Goal: Task Accomplishment & Management: Manage account settings

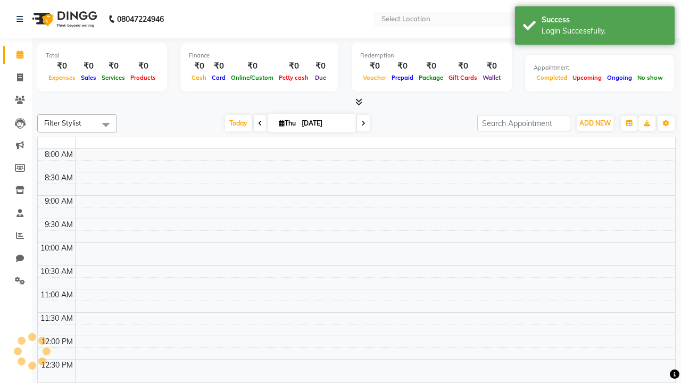
select select "en"
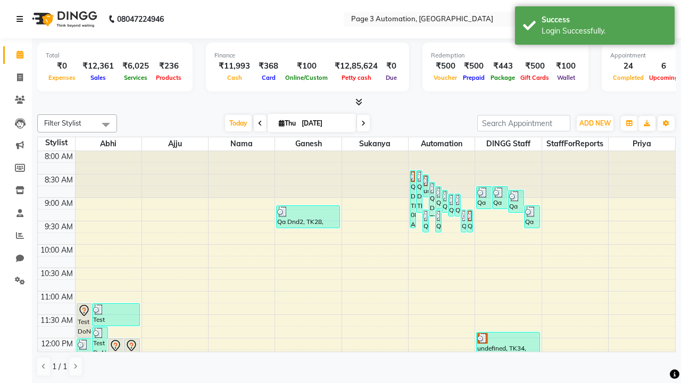
click at [22, 19] on icon at bounding box center [19, 18] width 6 height 7
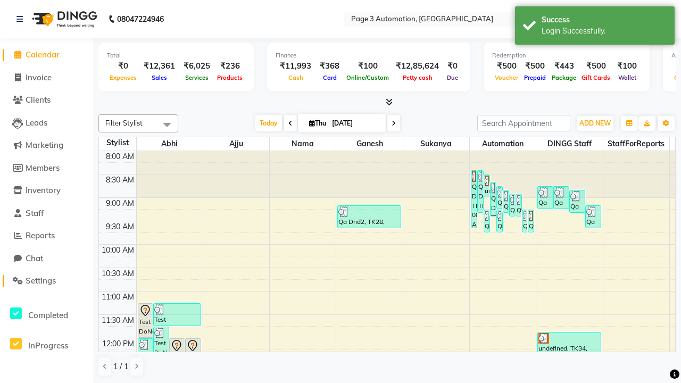
click at [46, 281] on span "Settings" at bounding box center [41, 281] width 30 height 10
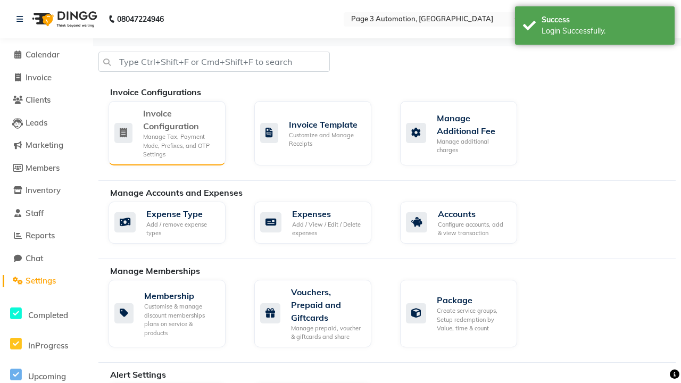
click at [167, 133] on div "Manage Tax, Payment Mode, Prefixes, and OTP Settings" at bounding box center [180, 146] width 74 height 27
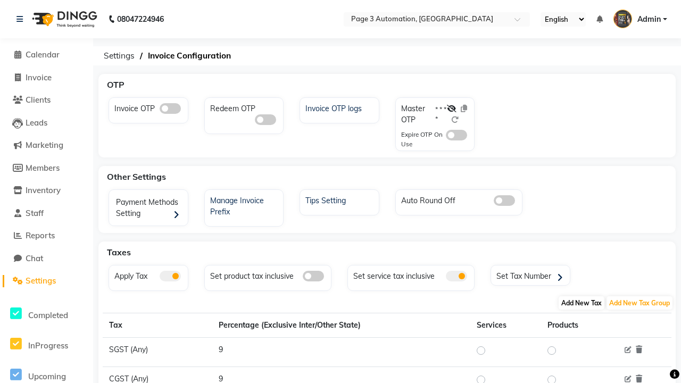
click at [582, 303] on span "Add New Tax" at bounding box center [582, 302] width 46 height 13
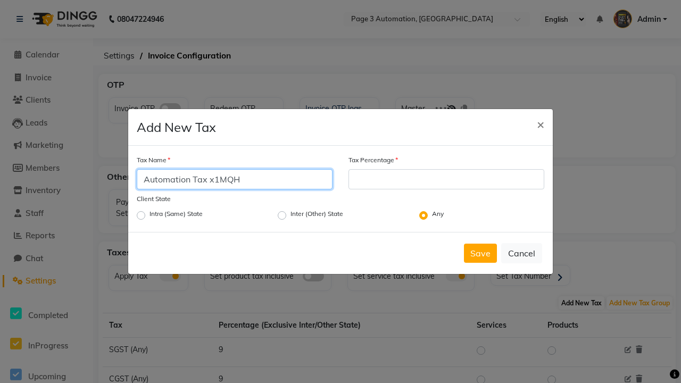
type input "Automation Tax x1MQH"
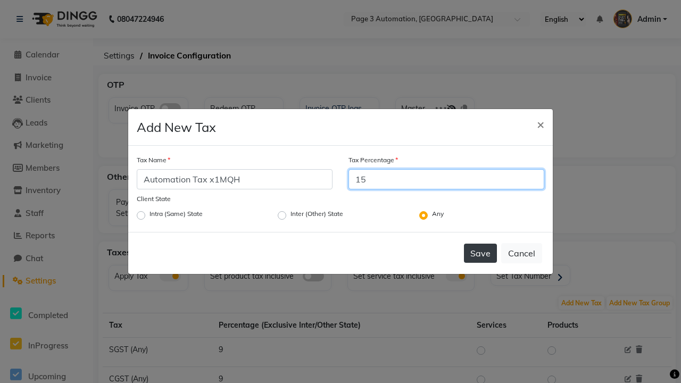
type input "15"
click at [481, 253] on button "Save" at bounding box center [480, 253] width 33 height 19
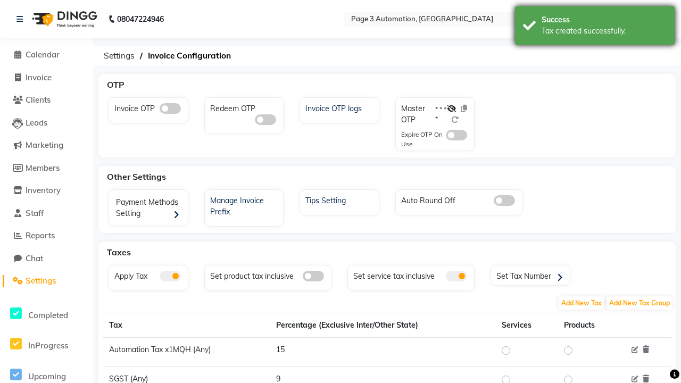
click at [595, 27] on div "Tax created successfully." at bounding box center [604, 31] width 125 height 11
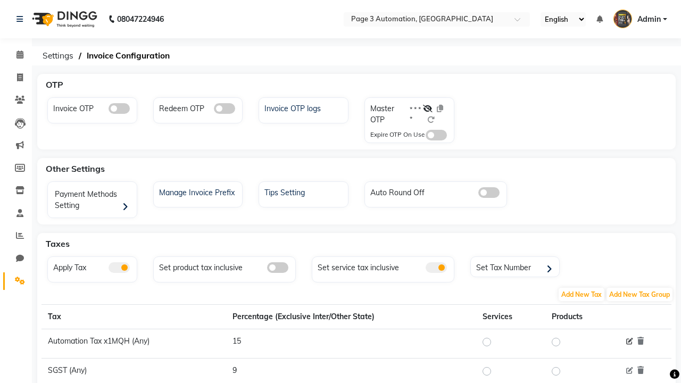
click at [630, 342] on icon at bounding box center [629, 342] width 7 height 7
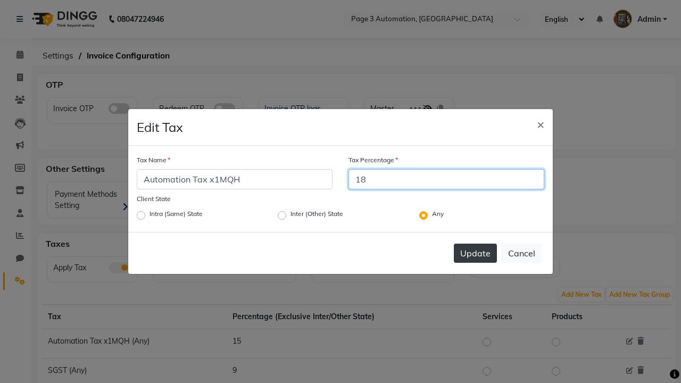
type input "18"
click at [475, 253] on button "Update" at bounding box center [475, 253] width 43 height 19
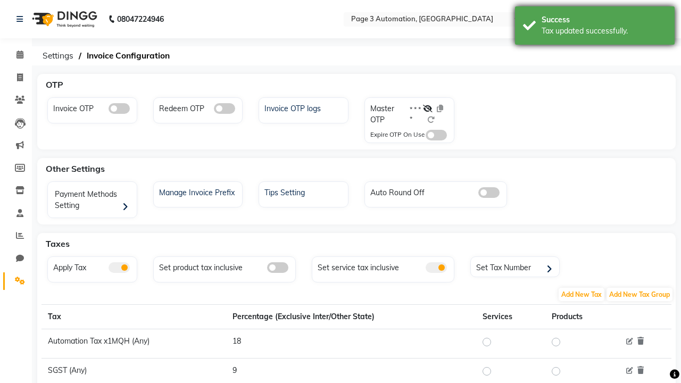
click at [595, 27] on div "Tax updated successfully." at bounding box center [604, 31] width 125 height 11
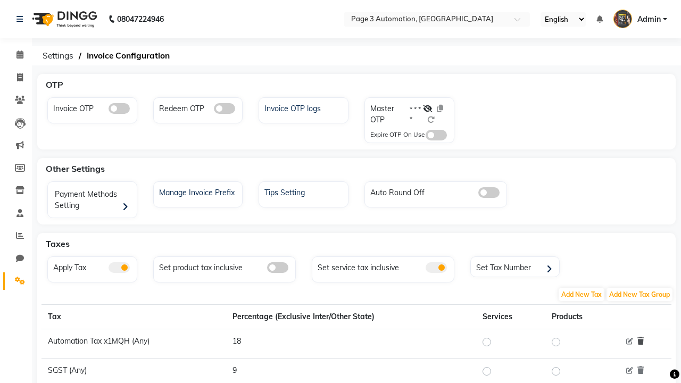
click at [640, 341] on icon at bounding box center [641, 340] width 6 height 7
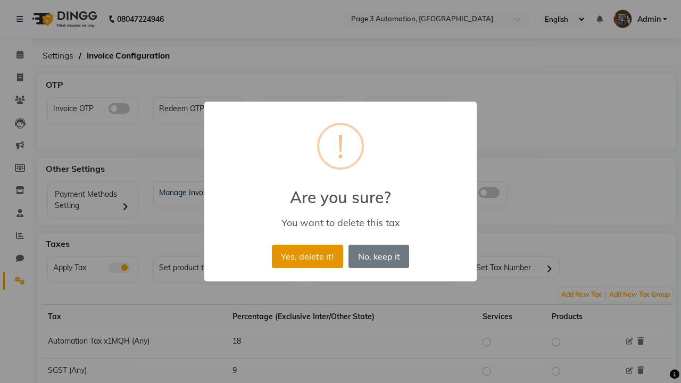
click at [307, 256] on button "Yes, delete it!" at bounding box center [307, 256] width 71 height 23
